Goal: Navigation & Orientation: Go to known website

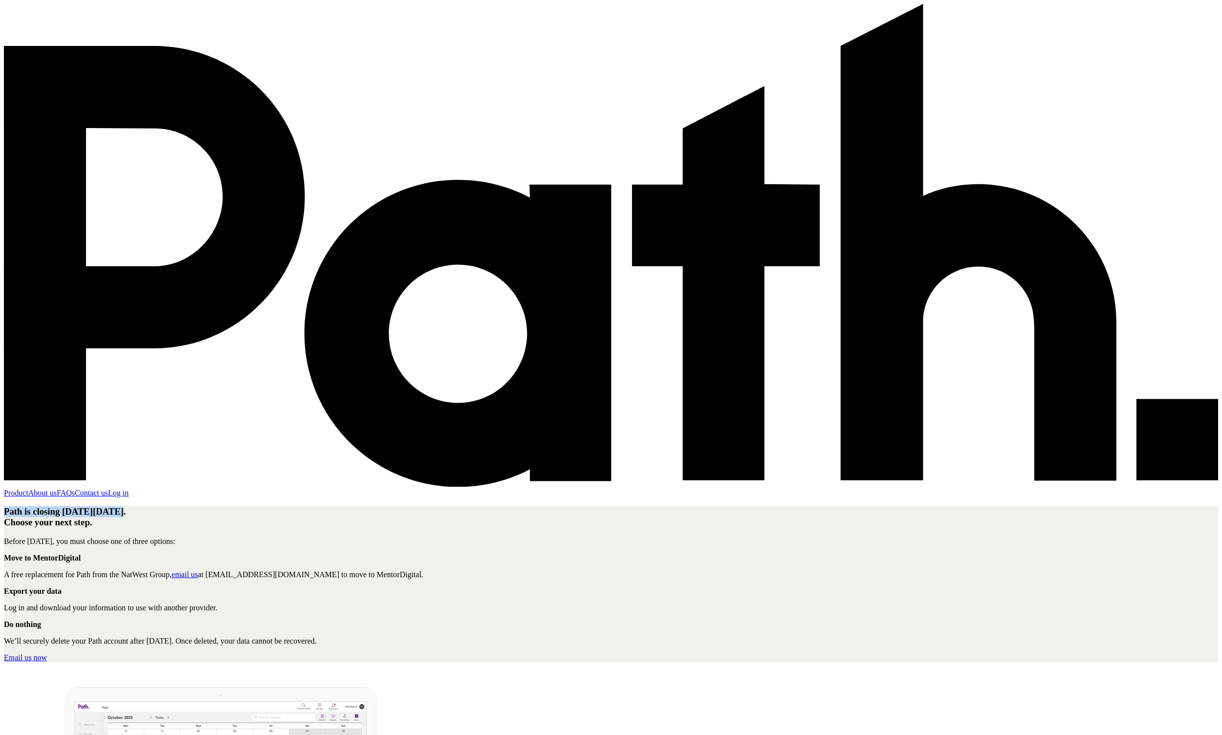
drag, startPoint x: 351, startPoint y: 110, endPoint x: 676, endPoint y: 123, distance: 325.4
click at [676, 419] on h1 "Path is closing on Thursday, 9 October 2025. Choose your next step." at bounding box center [611, 517] width 1214 height 22
click at [583, 419] on div "Path is closing on Thursday, 9 October 2025. Choose your next step." at bounding box center [611, 517] width 1214 height 22
drag, startPoint x: 441, startPoint y: 176, endPoint x: 598, endPoint y: 178, distance: 157.4
click at [598, 419] on p "Before Thursday, 9 October 2025, you must choose one of three options:" at bounding box center [611, 541] width 1214 height 9
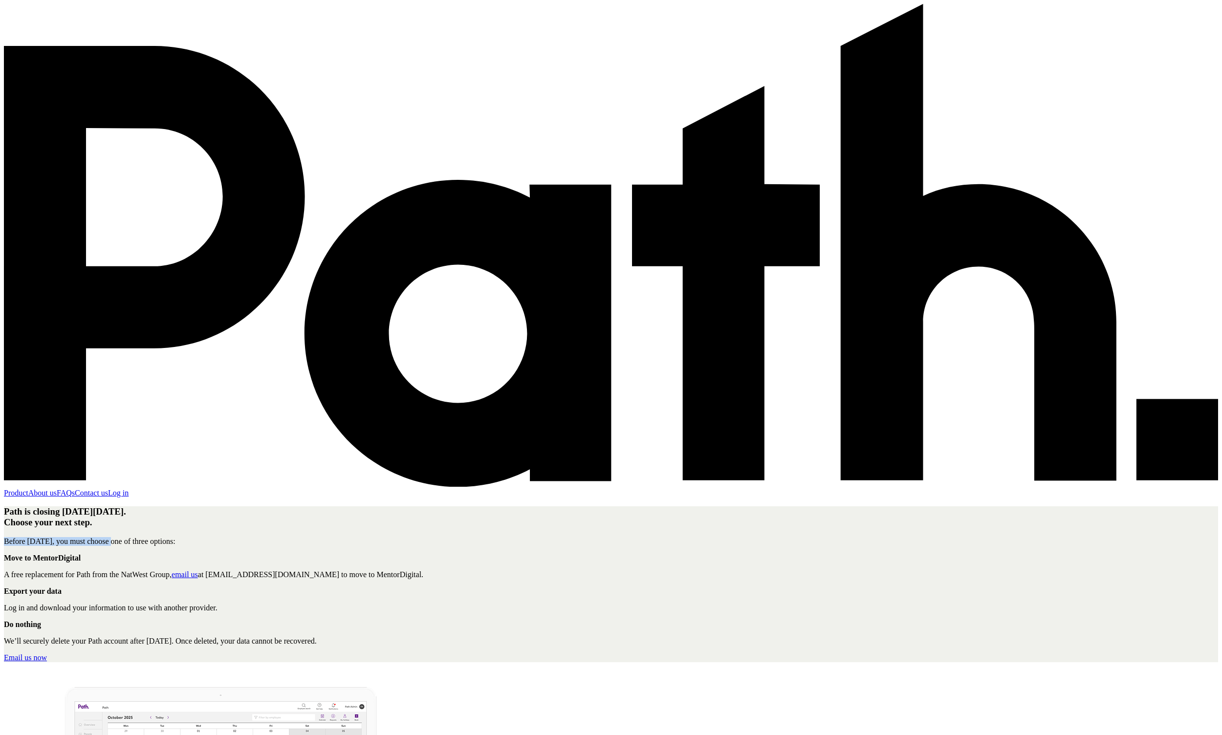
click at [598, 419] on p "Before Thursday, 9 October 2025, you must choose one of three options:" at bounding box center [611, 541] width 1214 height 9
drag, startPoint x: 478, startPoint y: 176, endPoint x: 601, endPoint y: 176, distance: 123.2
click at [601, 419] on p "Before Thursday, 9 October 2025, you must choose one of three options:" at bounding box center [611, 541] width 1214 height 9
click at [198, 419] on link "email us" at bounding box center [185, 575] width 26 height 8
click at [478, 419] on div "Path is closing on Thursday, 9 October 2025. Choose your next step. Before Thur…" at bounding box center [611, 584] width 1214 height 156
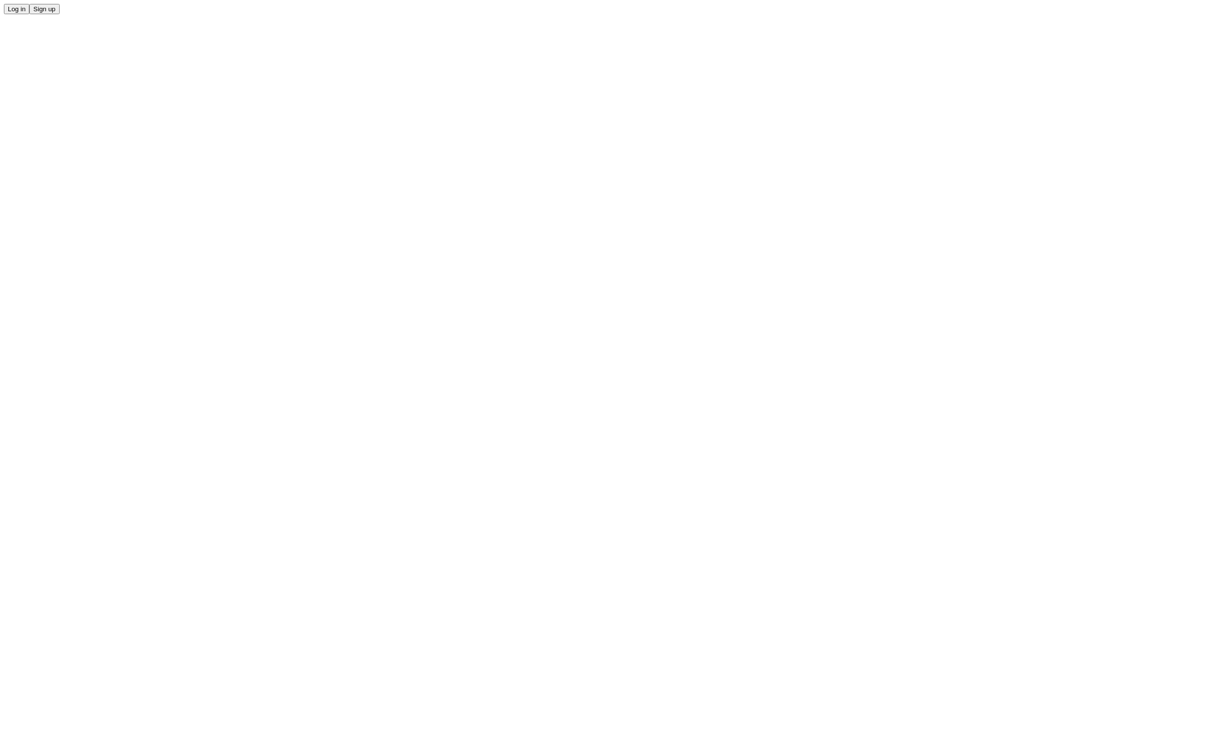
drag, startPoint x: 249, startPoint y: 80, endPoint x: 856, endPoint y: 526, distance: 753.2
click at [856, 14] on div "Log in Sign up" at bounding box center [611, 9] width 1214 height 10
click at [29, 14] on button "Log in" at bounding box center [16, 9] width 25 height 10
